Goal: Task Accomplishment & Management: Manage account settings

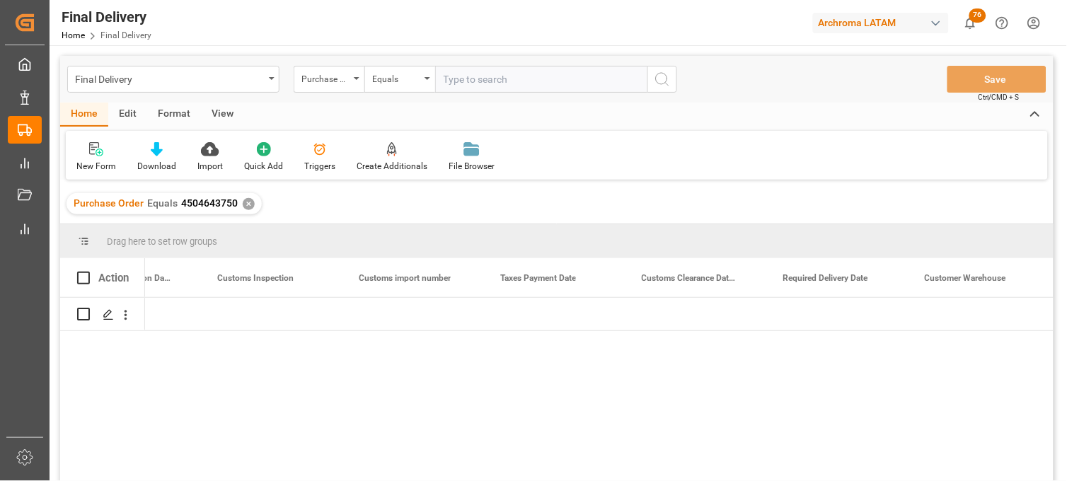
scroll to position [0, 1501]
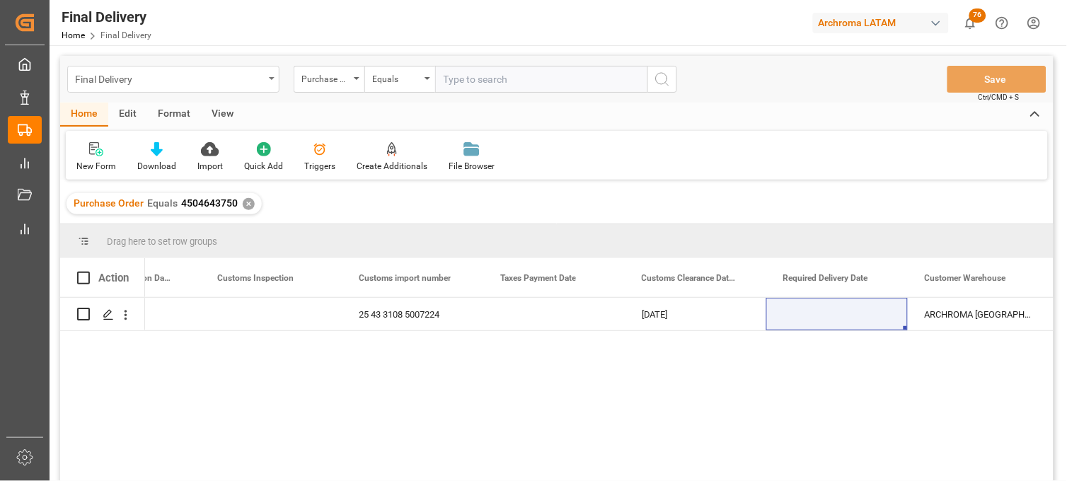
click at [132, 80] on div "Final Delivery" at bounding box center [169, 78] width 189 height 18
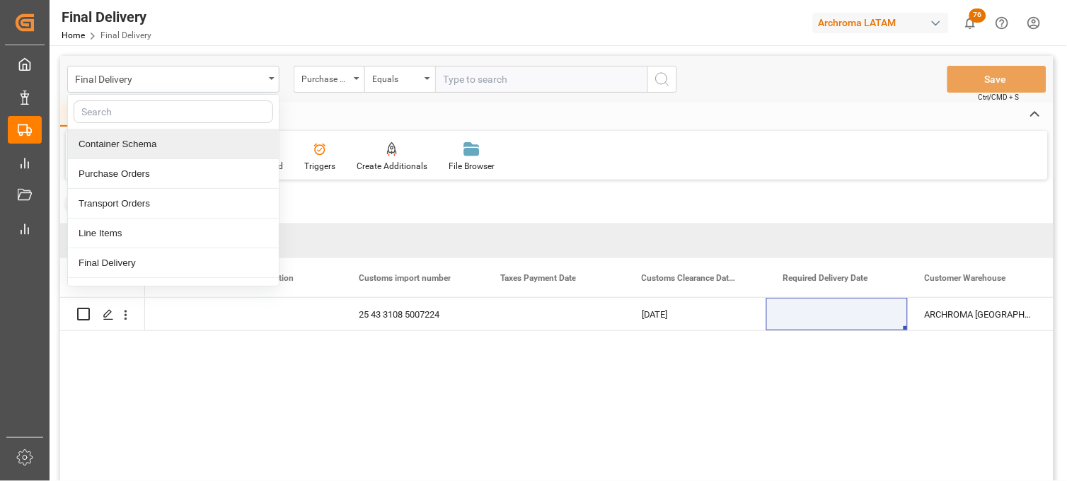
click at [144, 147] on div "Container Schema" at bounding box center [173, 144] width 211 height 30
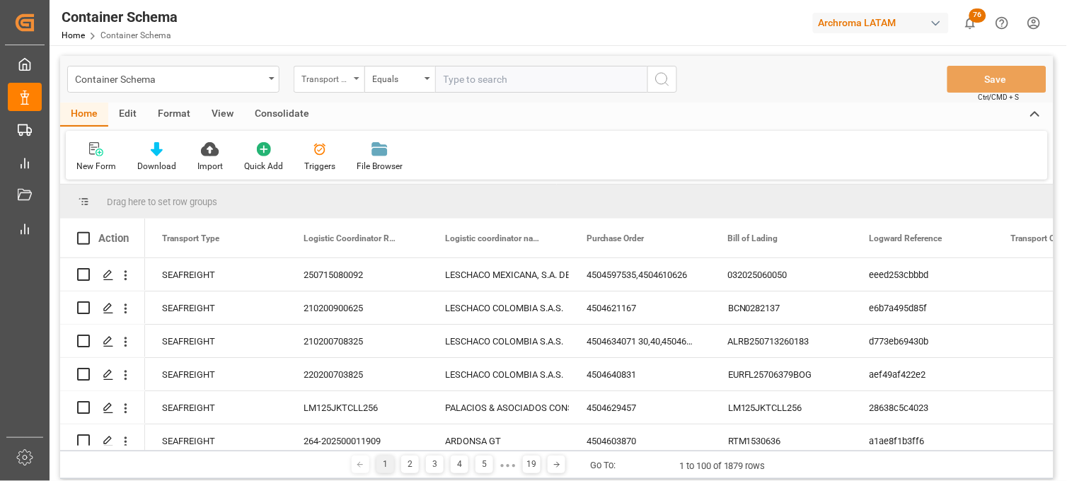
click at [349, 81] on div "Transport Type" at bounding box center [325, 77] width 48 height 16
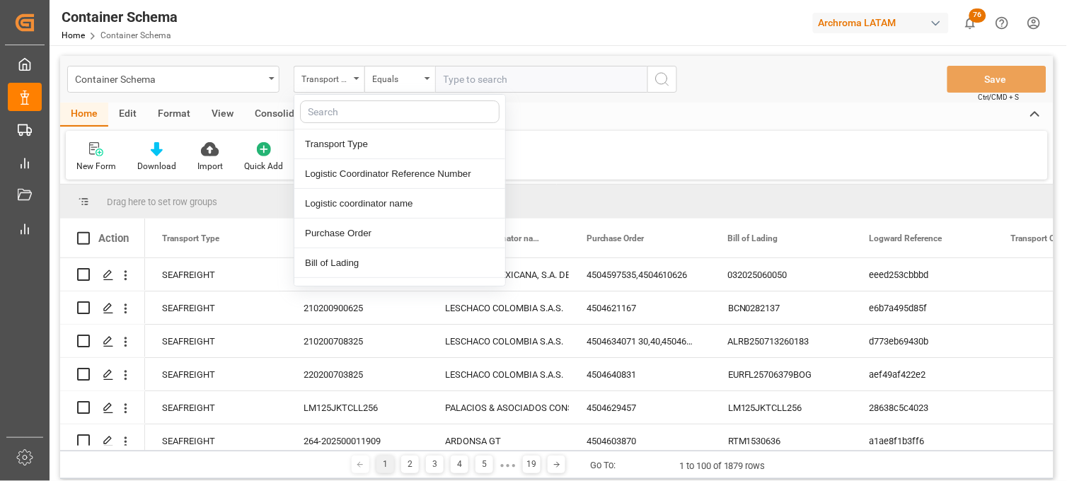
click at [355, 110] on input "text" at bounding box center [400, 111] width 200 height 23
type input "CON"
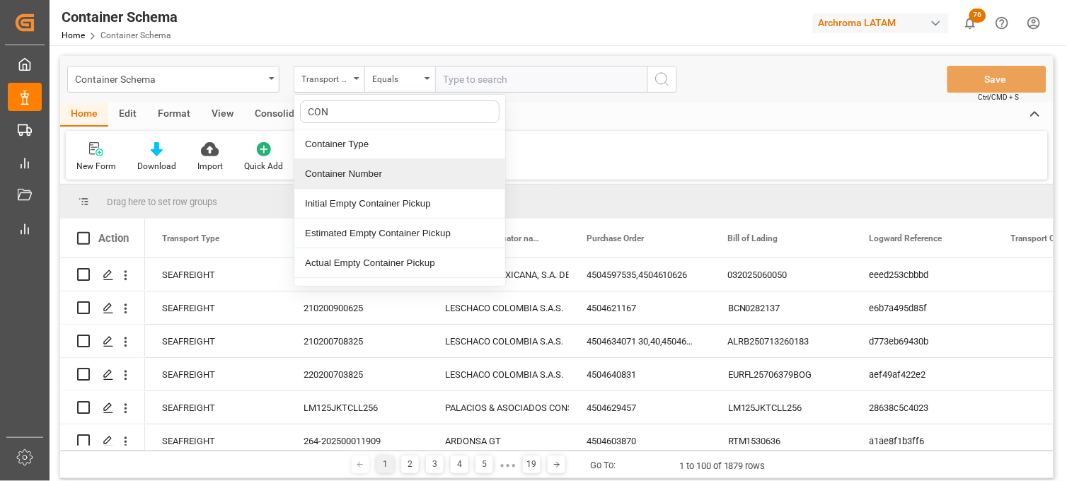
drag, startPoint x: 357, startPoint y: 171, endPoint x: 368, endPoint y: 151, distance: 22.8
click at [357, 166] on div "Container Number" at bounding box center [399, 174] width 211 height 30
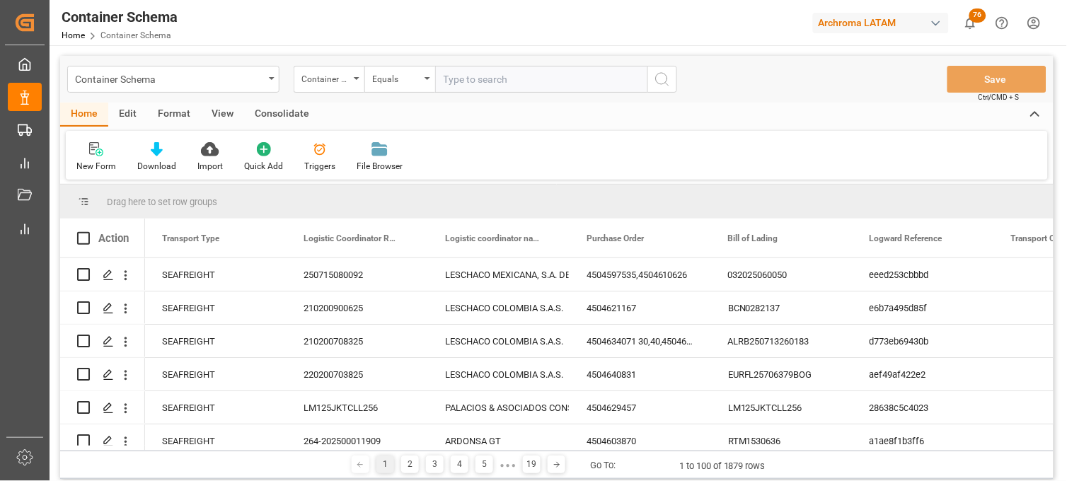
click at [456, 73] on input "text" at bounding box center [541, 79] width 212 height 27
click at [437, 75] on input "text" at bounding box center [541, 79] width 212 height 27
paste input "HMJU2501650"
type input "HMJU2501650"
click at [672, 80] on button "search button" at bounding box center [662, 79] width 30 height 27
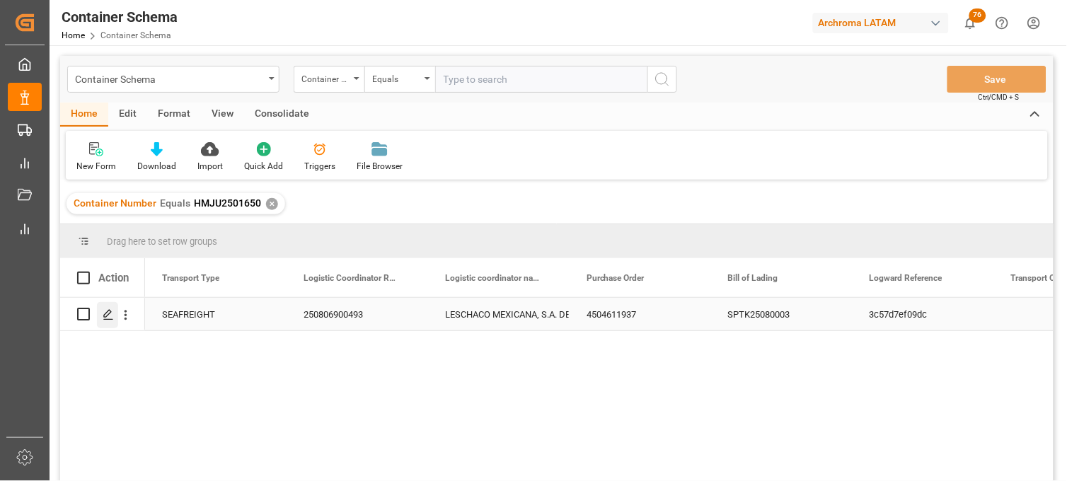
click at [103, 317] on icon "Press SPACE to select this row." at bounding box center [108, 314] width 11 height 11
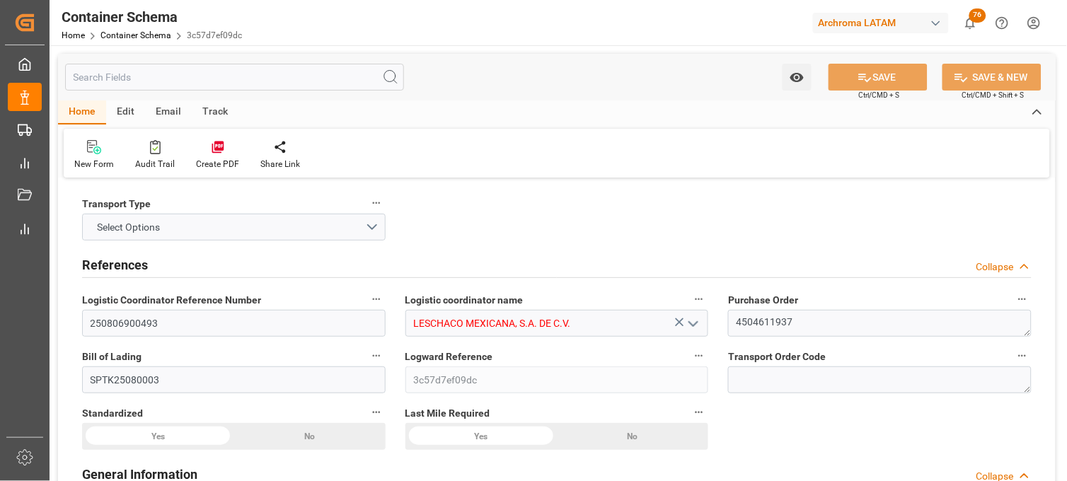
type input "0"
type input "7"
type input "1"
type input "21000"
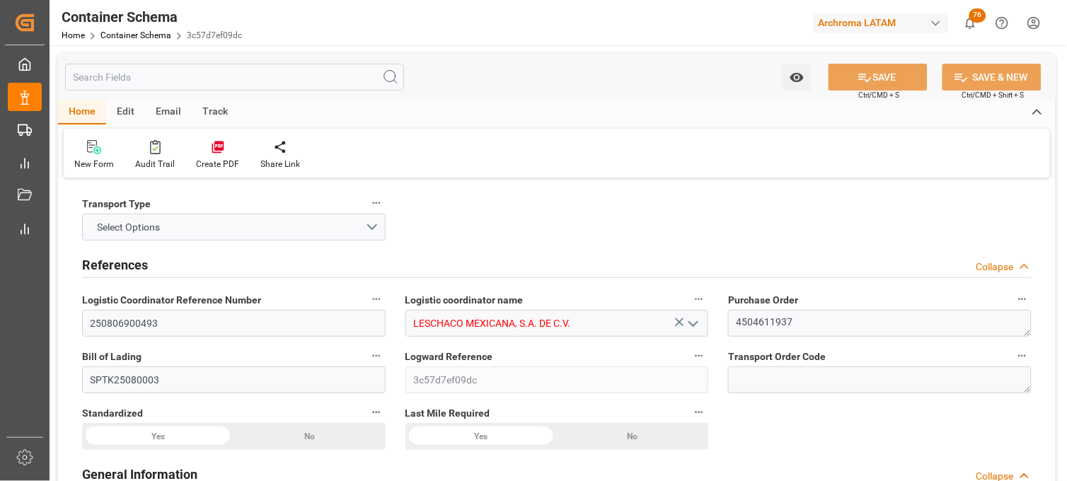
type input "21000"
type input "Cosco"
type input "COSCO Shipping Co. Ltd."
type input "CNSGH"
type input "CNSHA"
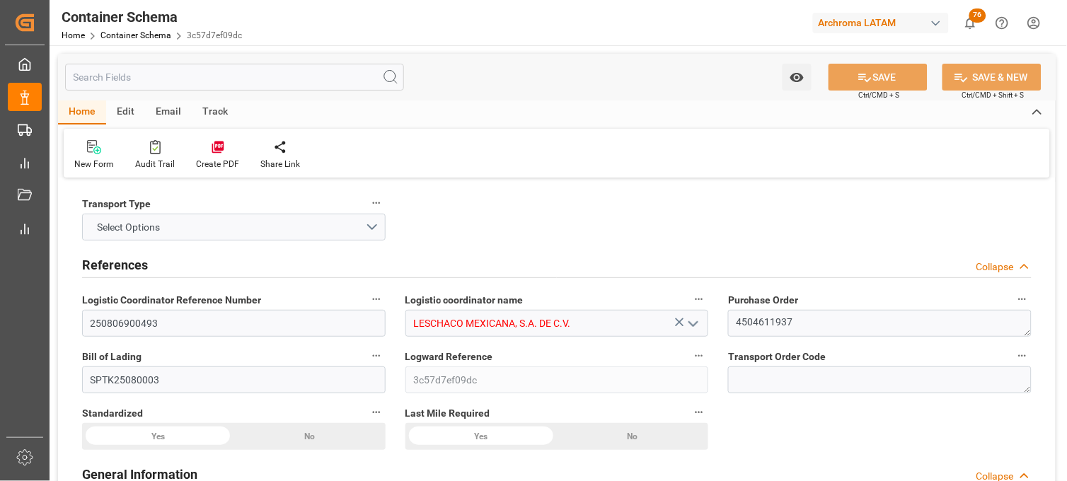
type input "MXZLO"
type input "9345427"
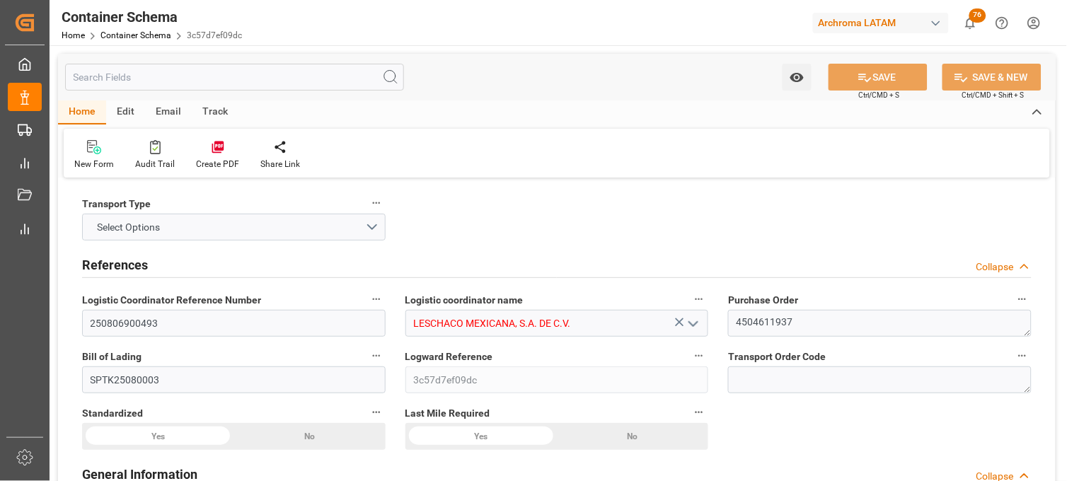
type input "9345427"
type input "[DATE] 11:30"
type input "[DATE]"
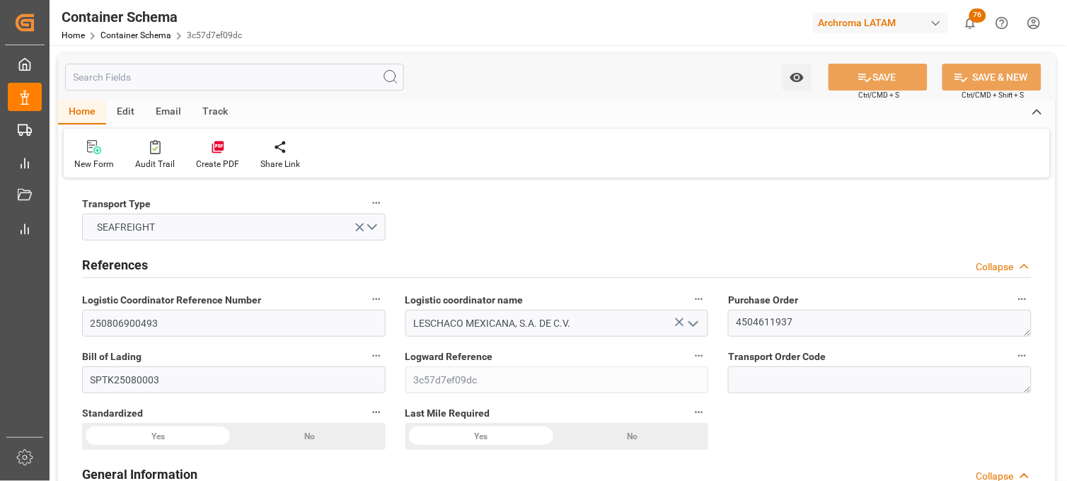
type input "[DATE] 23:00"
type input "[DATE] 00:00"
type input "[DATE] 13:00"
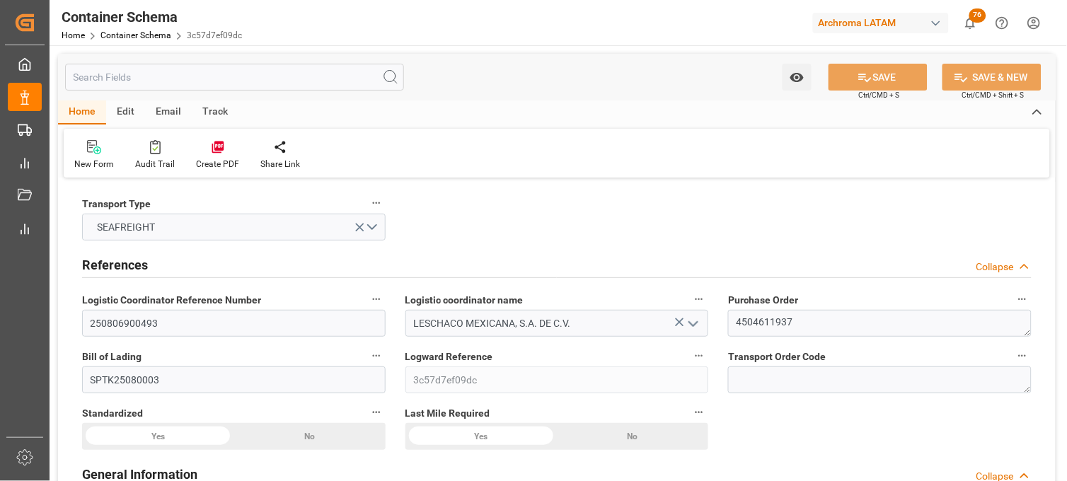
type input "[DATE] 00:00"
type input "[DATE] 13:00"
type input "[DATE] 00:00"
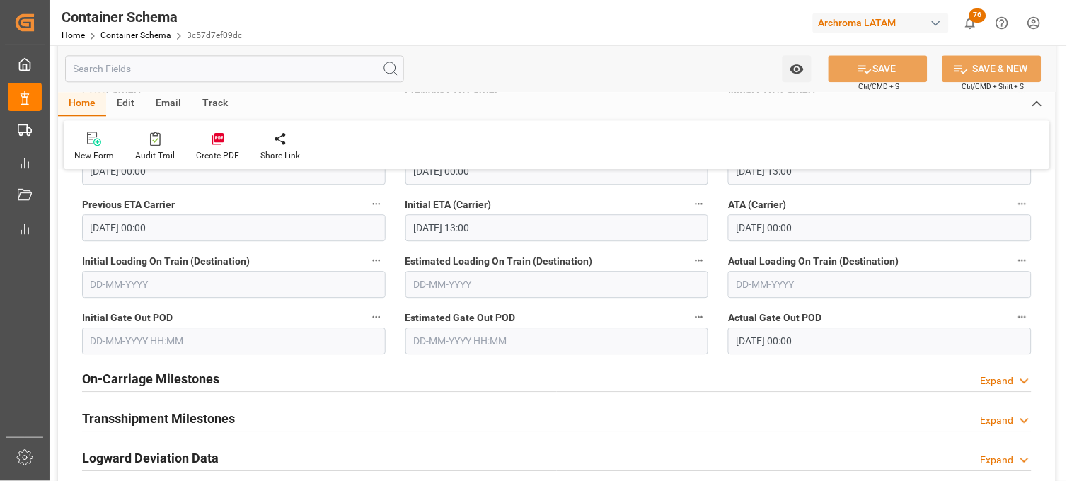
scroll to position [2043, 0]
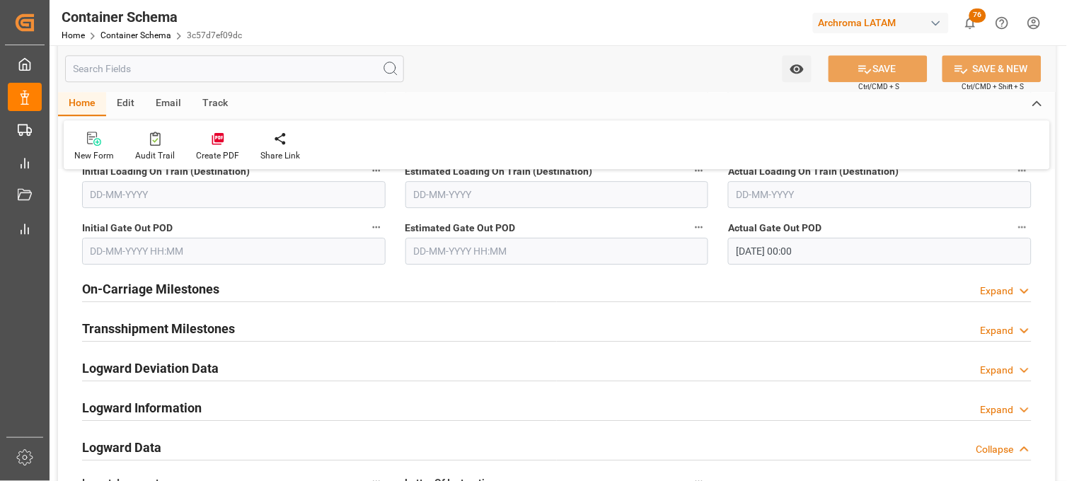
click at [306, 290] on div "On-Carriage Milestones Expand" at bounding box center [556, 288] width 949 height 27
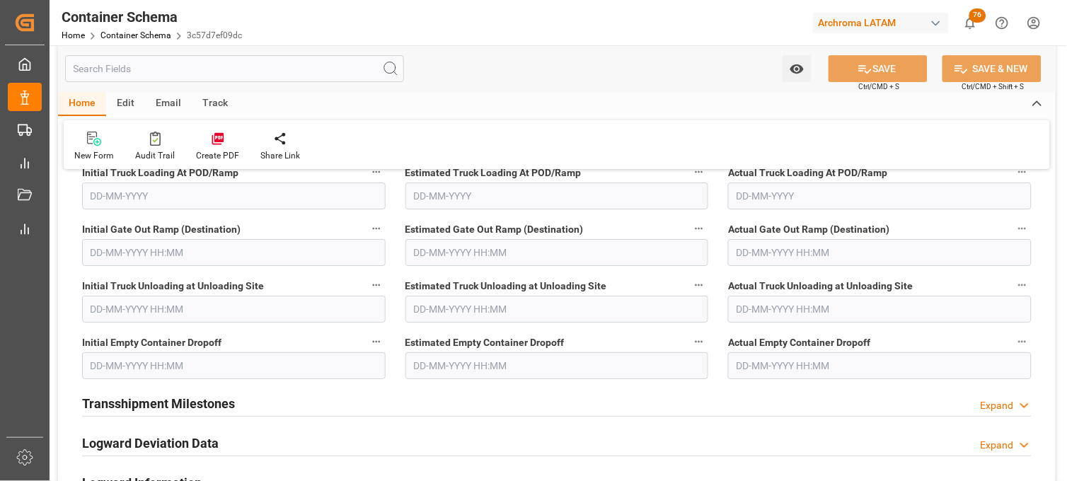
scroll to position [2280, 0]
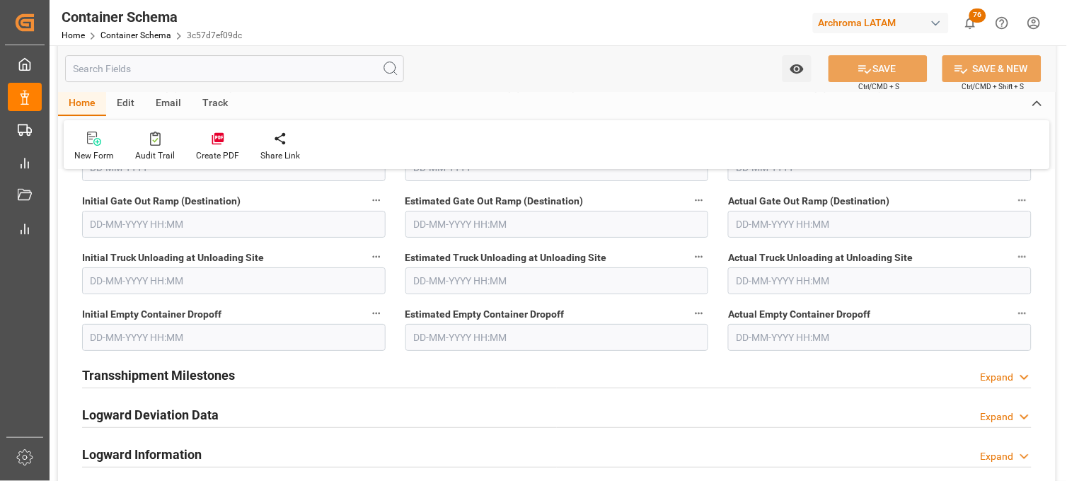
click at [422, 328] on input "text" at bounding box center [557, 337] width 304 height 27
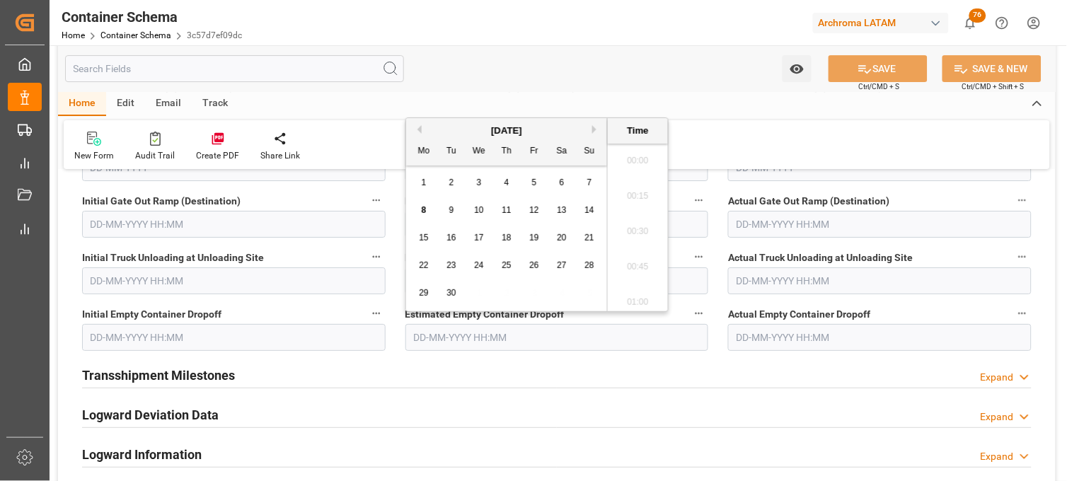
scroll to position [2091, 0]
click at [533, 178] on span "5" at bounding box center [534, 183] width 5 height 10
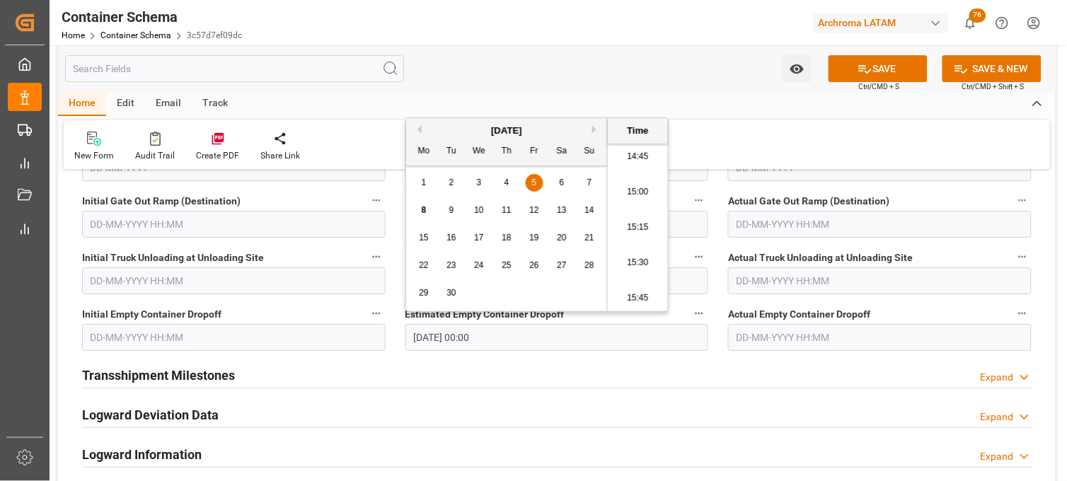
click at [647, 239] on li "15:15" at bounding box center [638, 227] width 60 height 35
type input "[DATE] 15:15"
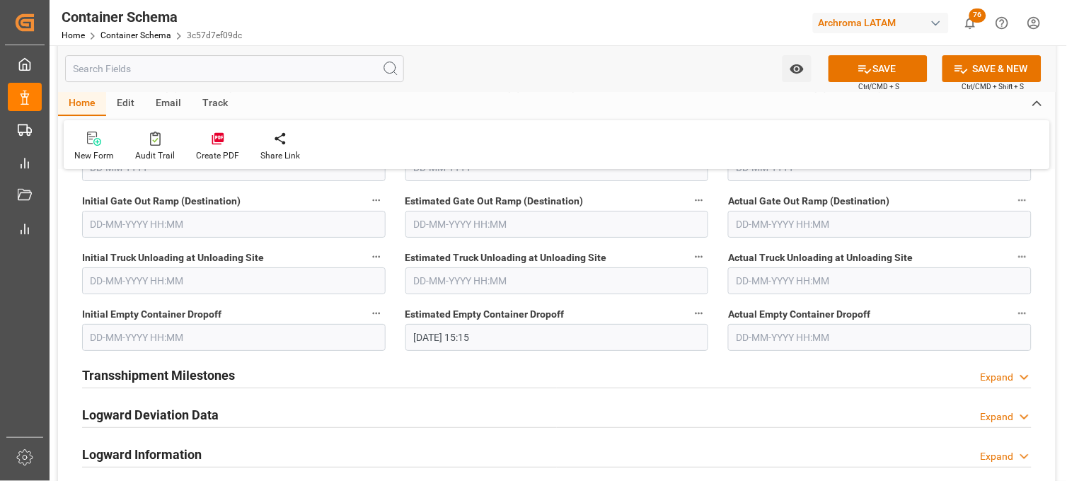
click at [751, 333] on input "text" at bounding box center [880, 337] width 304 height 27
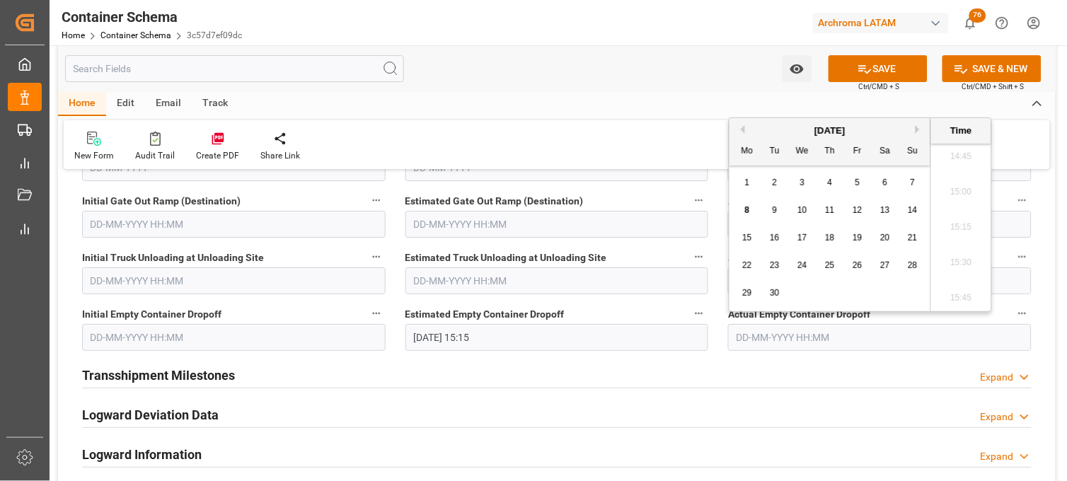
click at [852, 185] on div "5" at bounding box center [858, 183] width 18 height 17
click at [955, 260] on li "15:30" at bounding box center [961, 263] width 60 height 35
type input "[DATE] 15:30"
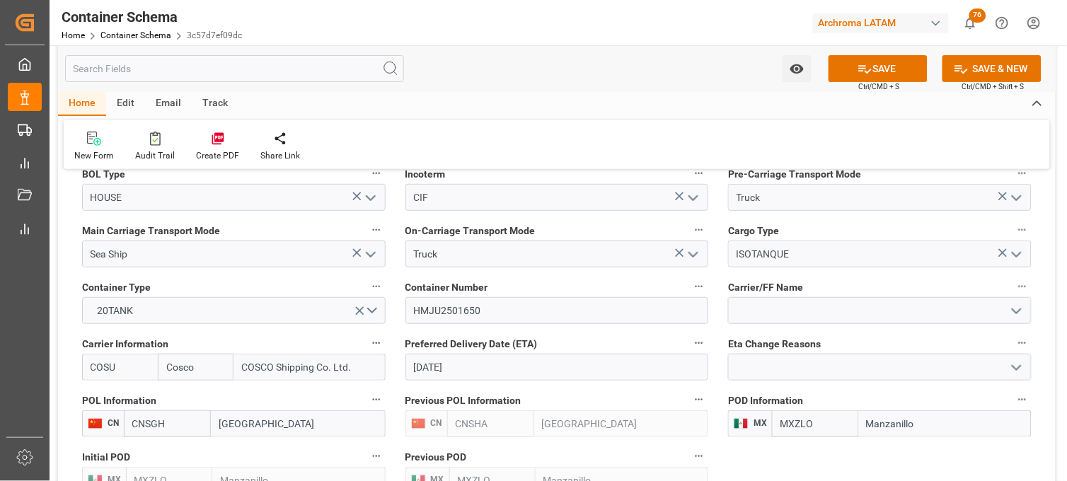
scroll to position [1257, 0]
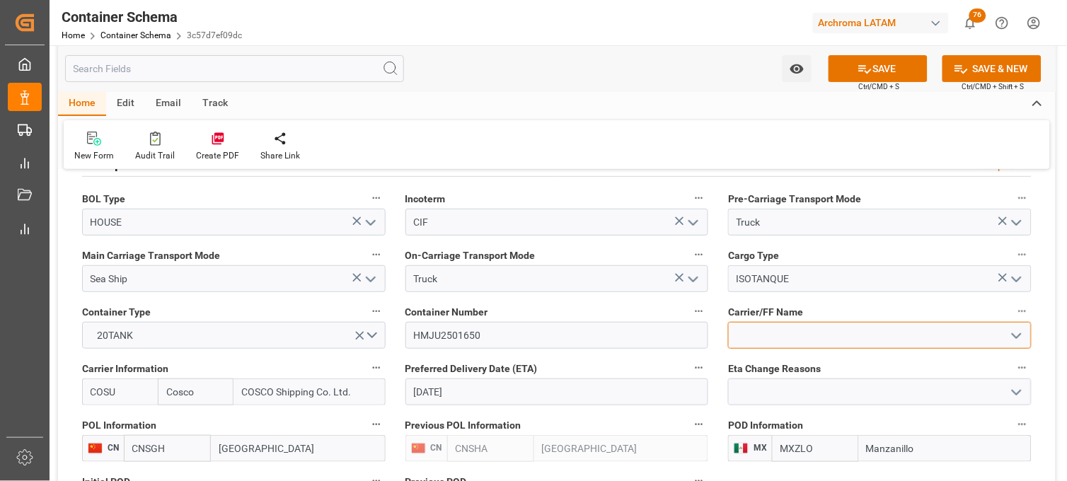
click at [750, 324] on input at bounding box center [880, 335] width 304 height 27
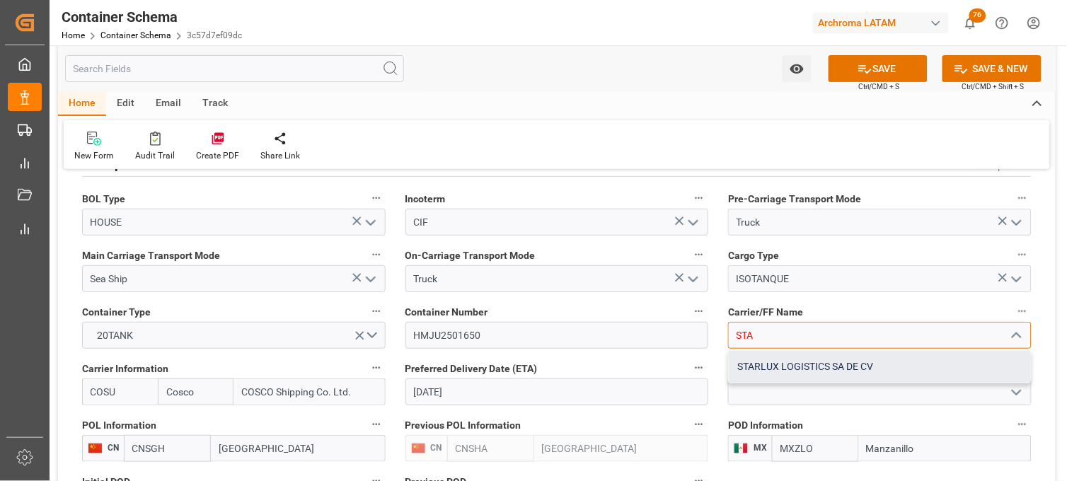
click at [762, 364] on div "STARLUX LOGISTICS SA DE CV" at bounding box center [880, 367] width 302 height 32
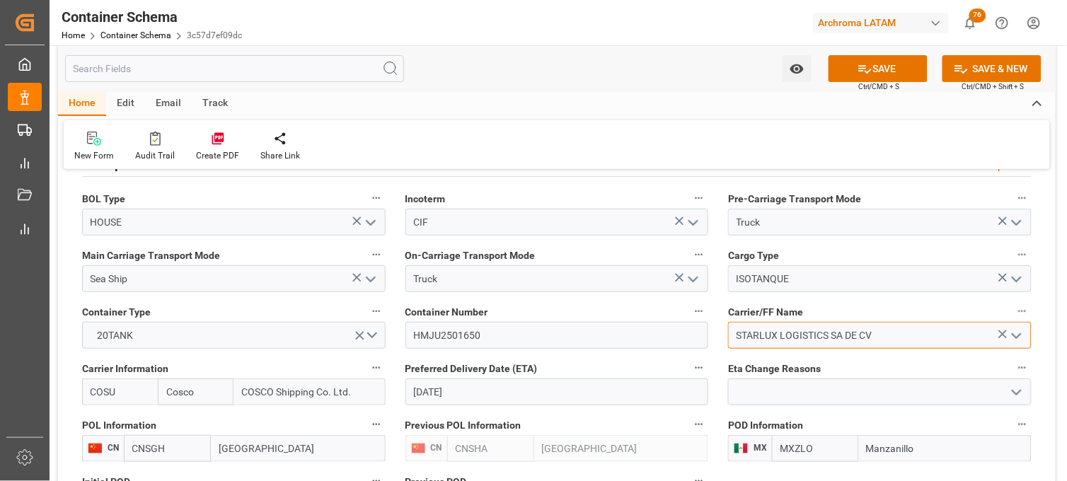
type input "STARLUX LOGISTICS SA DE CV"
click at [881, 71] on button "SAVE" at bounding box center [877, 68] width 99 height 27
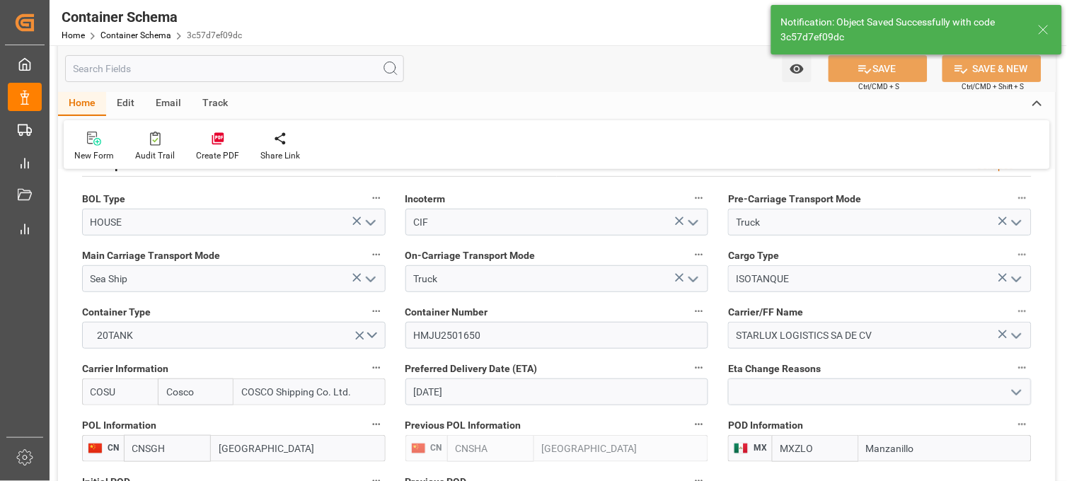
type input "STARLUX LOGISTICS SA DE CV"
